Goal: Check status: Check status

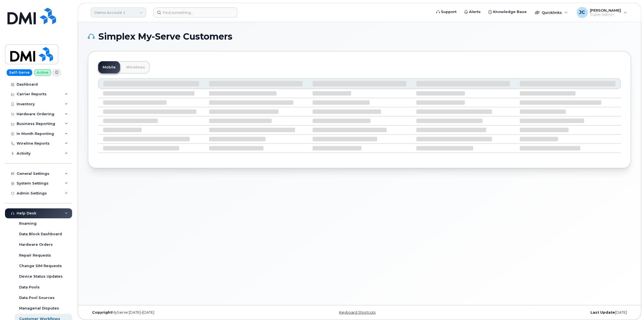
click at [113, 12] on link "Demo Account 1" at bounding box center [118, 12] width 55 height 10
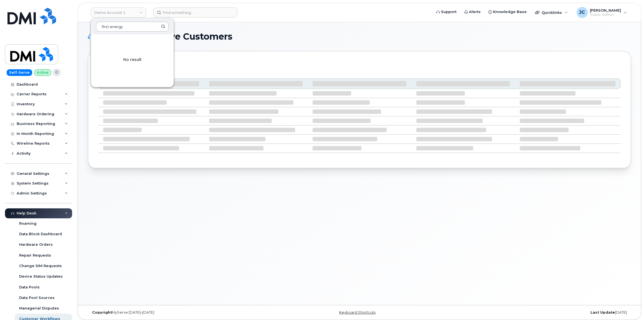
click at [102, 24] on input "first energy" at bounding box center [132, 27] width 73 height 10
type input "first energy"
click at [195, 64] on div "Mobile Wirelines" at bounding box center [359, 67] width 523 height 12
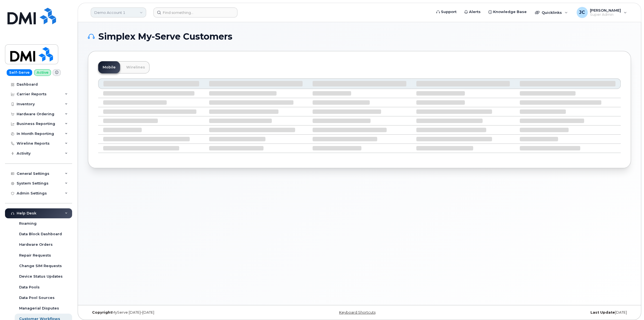
click at [145, 12] on link "Demo Account 1" at bounding box center [118, 12] width 55 height 10
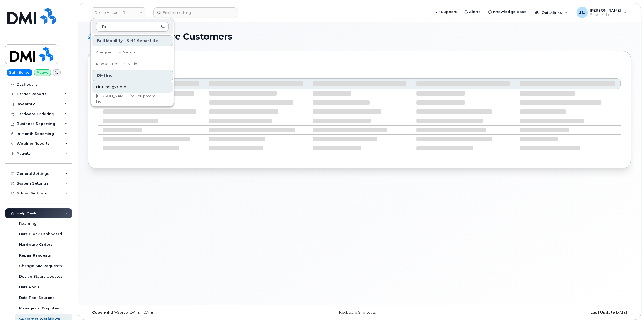
type input "Fir"
click at [114, 89] on span "FirstEnergy Corp" at bounding box center [111, 87] width 30 height 6
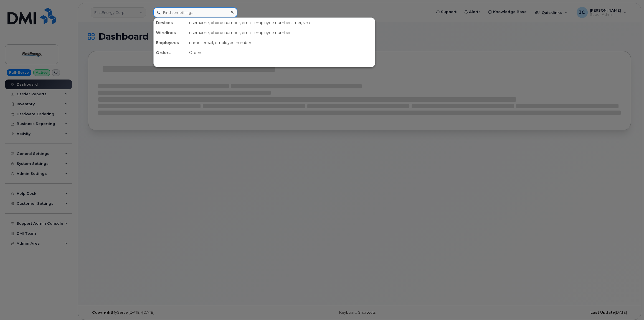
click at [182, 12] on input at bounding box center [195, 12] width 84 height 10
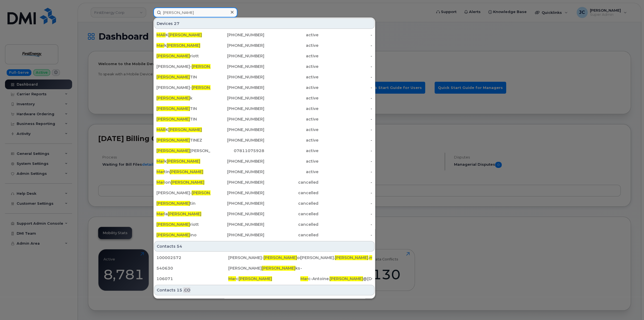
drag, startPoint x: 191, startPoint y: 14, endPoint x: 148, endPoint y: 17, distance: 42.3
click at [149, 17] on div "thomas mar Devices 27 MAR K THOMAS 912-433-6149 active - Mar k Thomas 250-433-1…" at bounding box center [290, 12] width 283 height 10
paste input "Thomas W Marple"
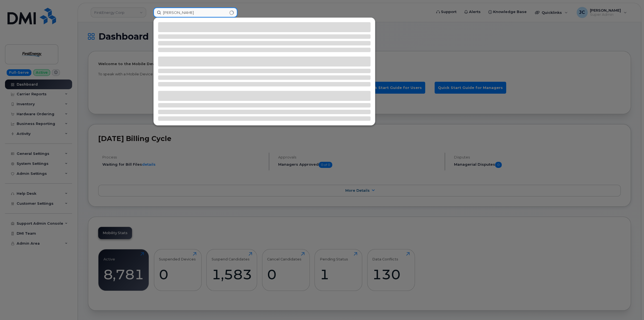
drag, startPoint x: 183, startPoint y: 11, endPoint x: 184, endPoint y: 17, distance: 5.7
click at [183, 14] on input "Thomas W Marple" at bounding box center [195, 12] width 84 height 10
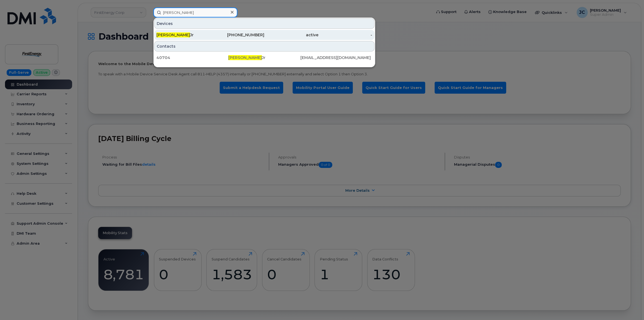
type input "Thomas W Marple"
click at [176, 33] on span "Thomas W Marple" at bounding box center [173, 34] width 34 height 5
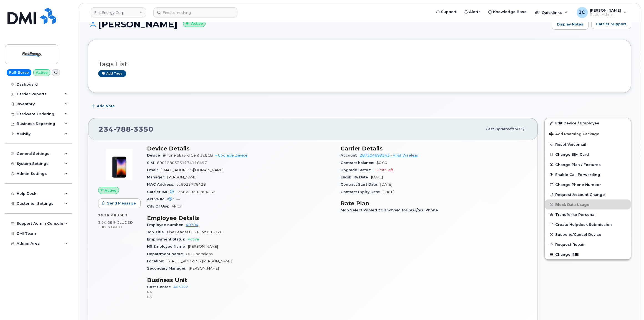
scroll to position [25, 0]
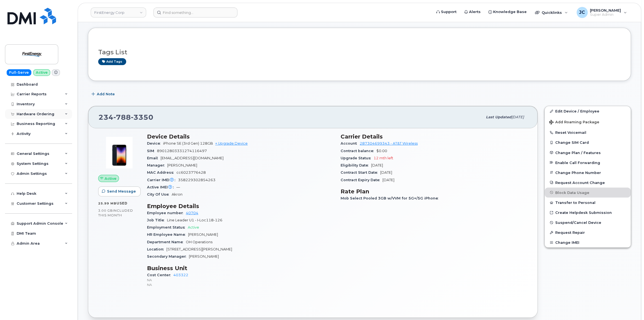
click at [67, 113] on icon at bounding box center [66, 114] width 3 height 3
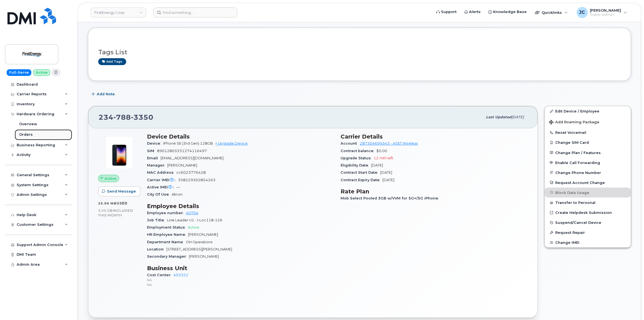
click at [28, 134] on div "Orders" at bounding box center [26, 134] width 14 height 5
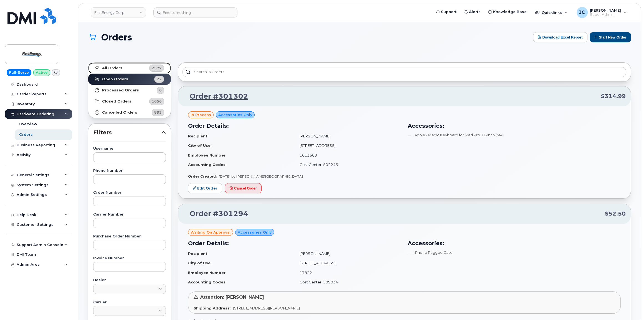
click at [111, 69] on strong "All Orders" at bounding box center [112, 68] width 20 height 4
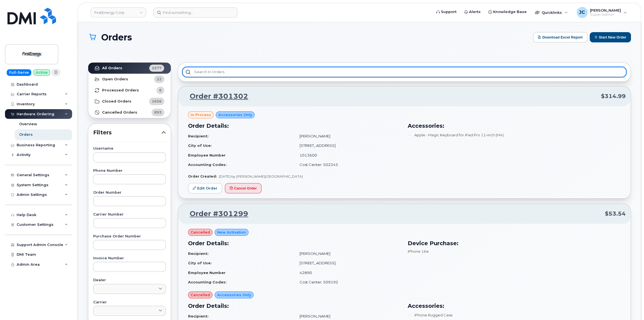
click at [219, 74] on input "text" at bounding box center [405, 72] width 444 height 10
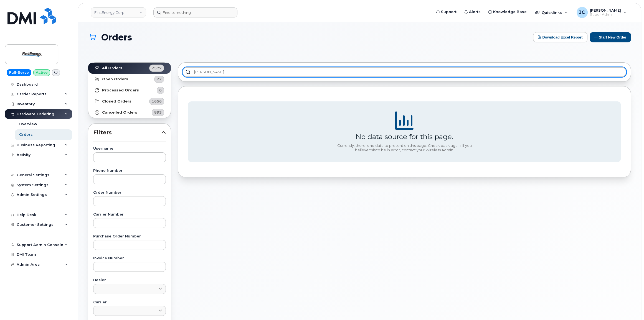
type input "[PERSON_NAME]"
